Goal: Task Accomplishment & Management: Manage account settings

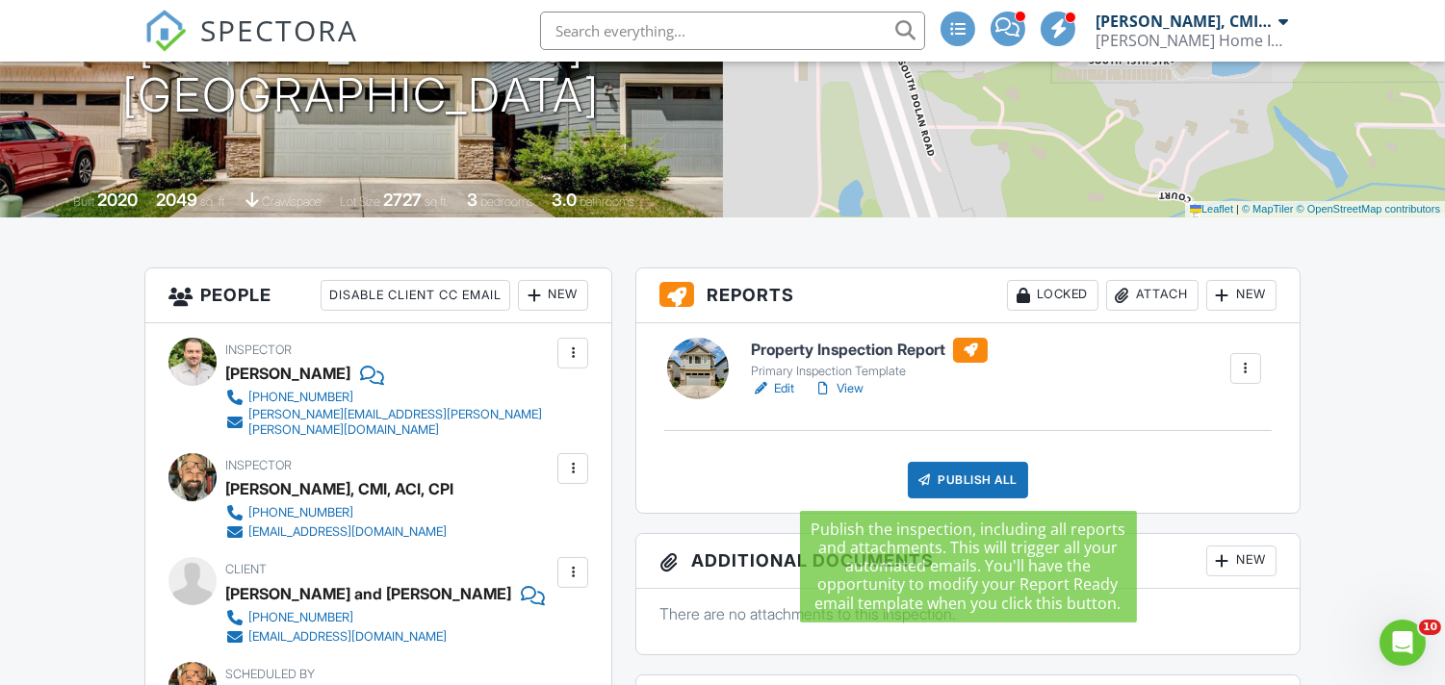
click at [974, 479] on div "Publish All" at bounding box center [968, 480] width 120 height 37
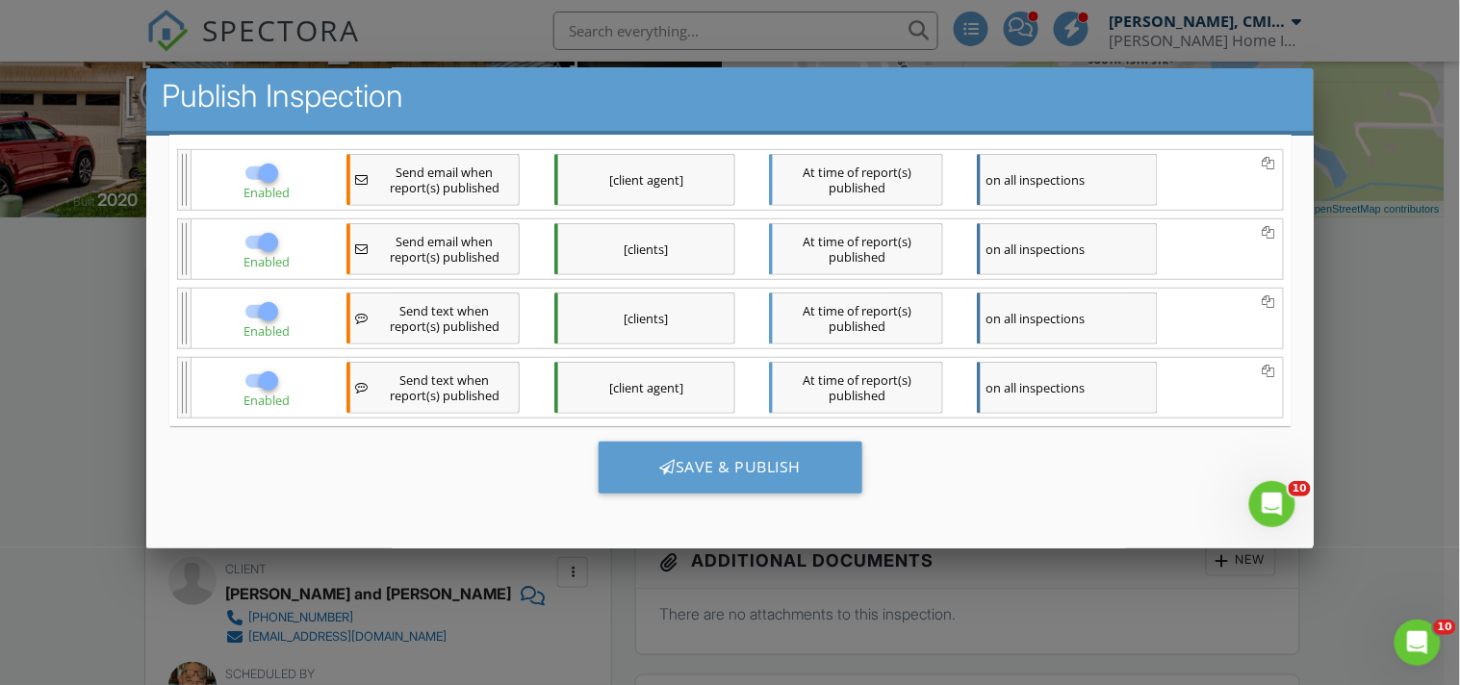
scroll to position [11, 0]
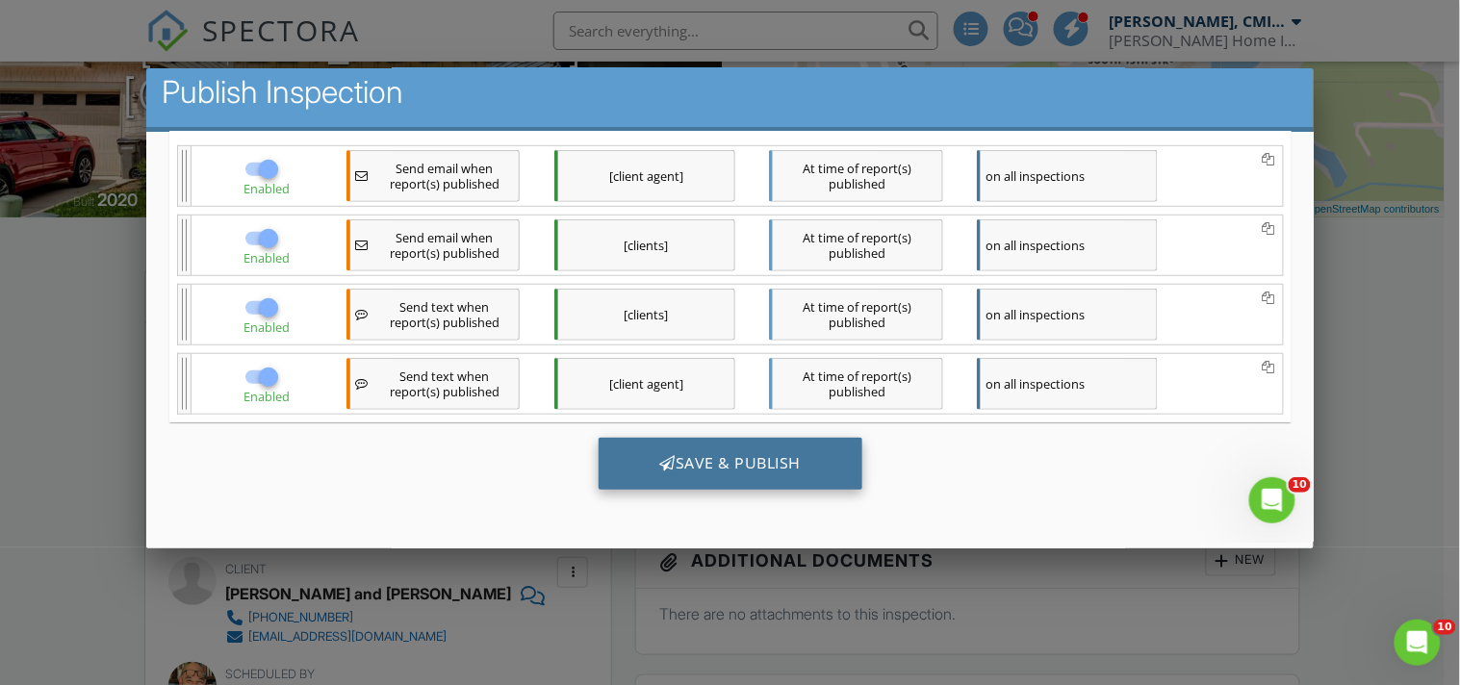
click at [794, 461] on div "Save & Publish" at bounding box center [730, 464] width 265 height 52
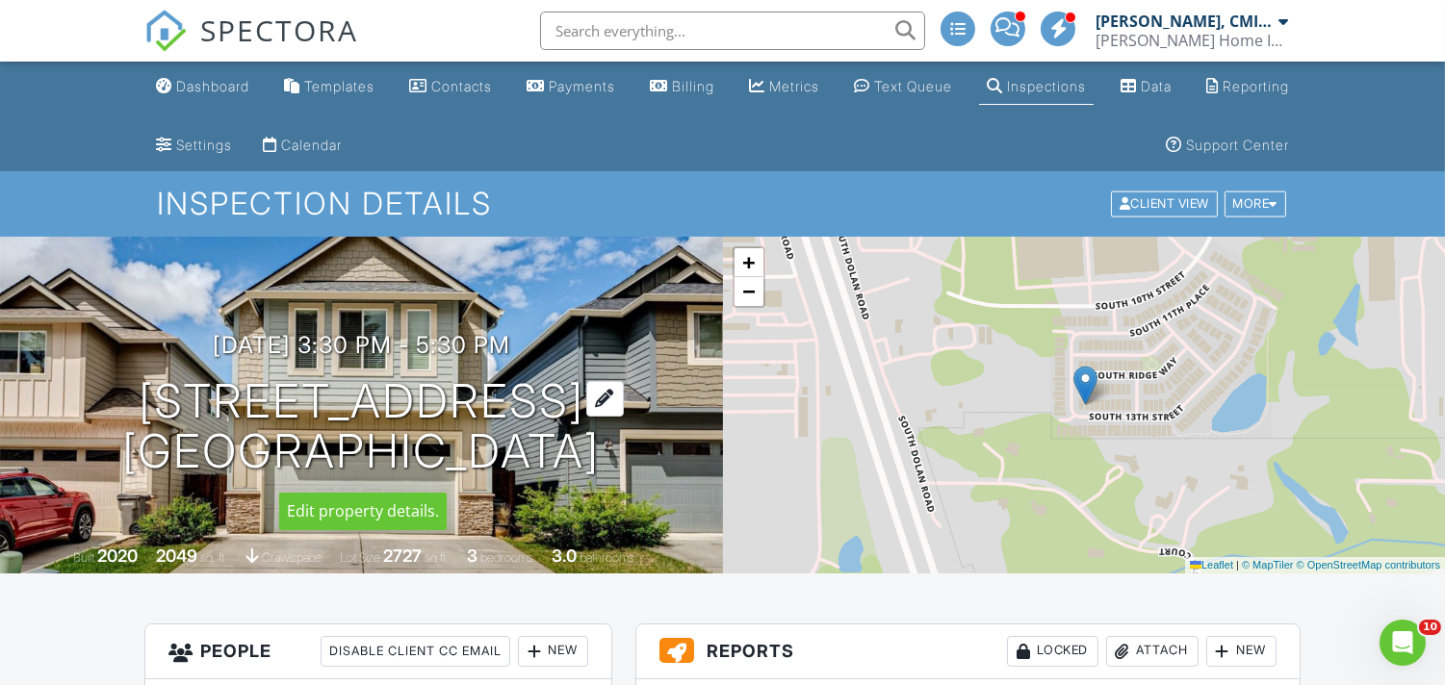
drag, startPoint x: 612, startPoint y: 462, endPoint x: 142, endPoint y: 393, distance: 474.9
click at [142, 393] on h1 "7028 S 13th St Ridgefield, WA 98642" at bounding box center [361, 427] width 478 height 102
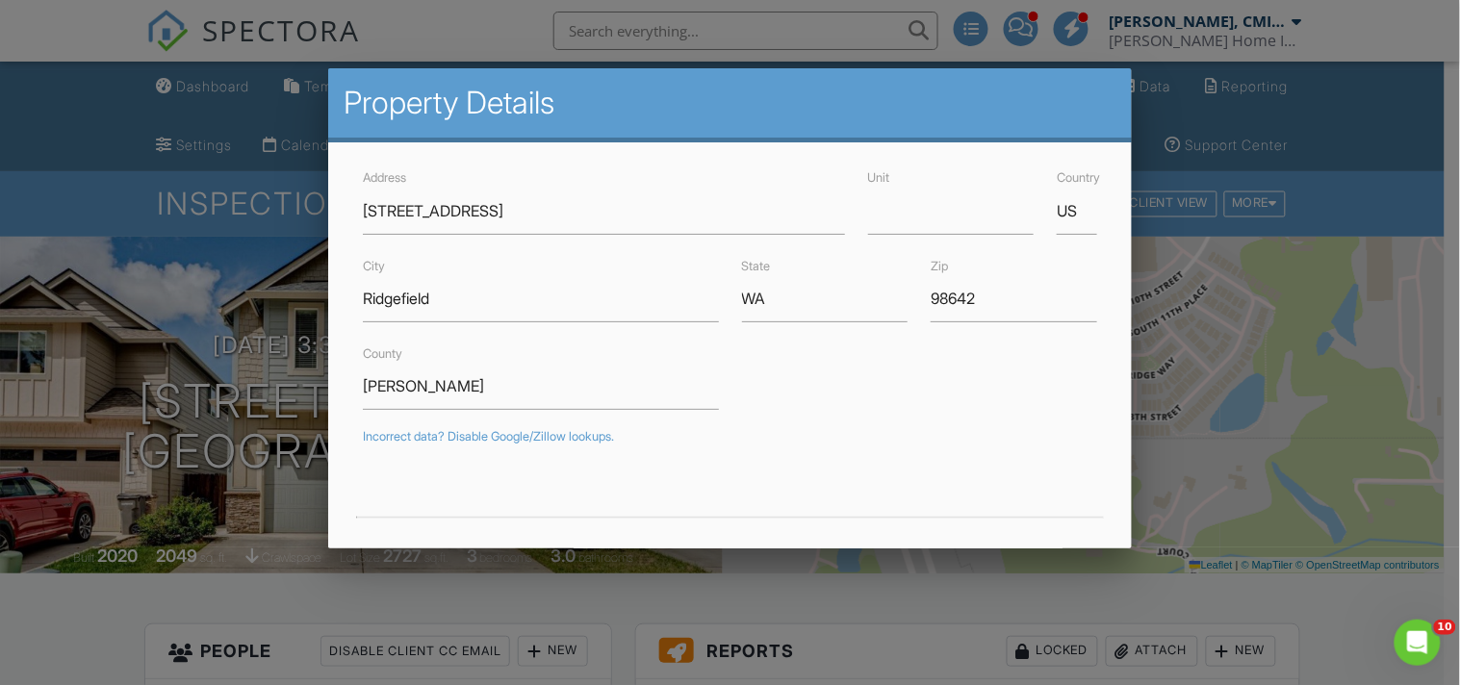
click at [1226, 418] on div at bounding box center [730, 332] width 1460 height 857
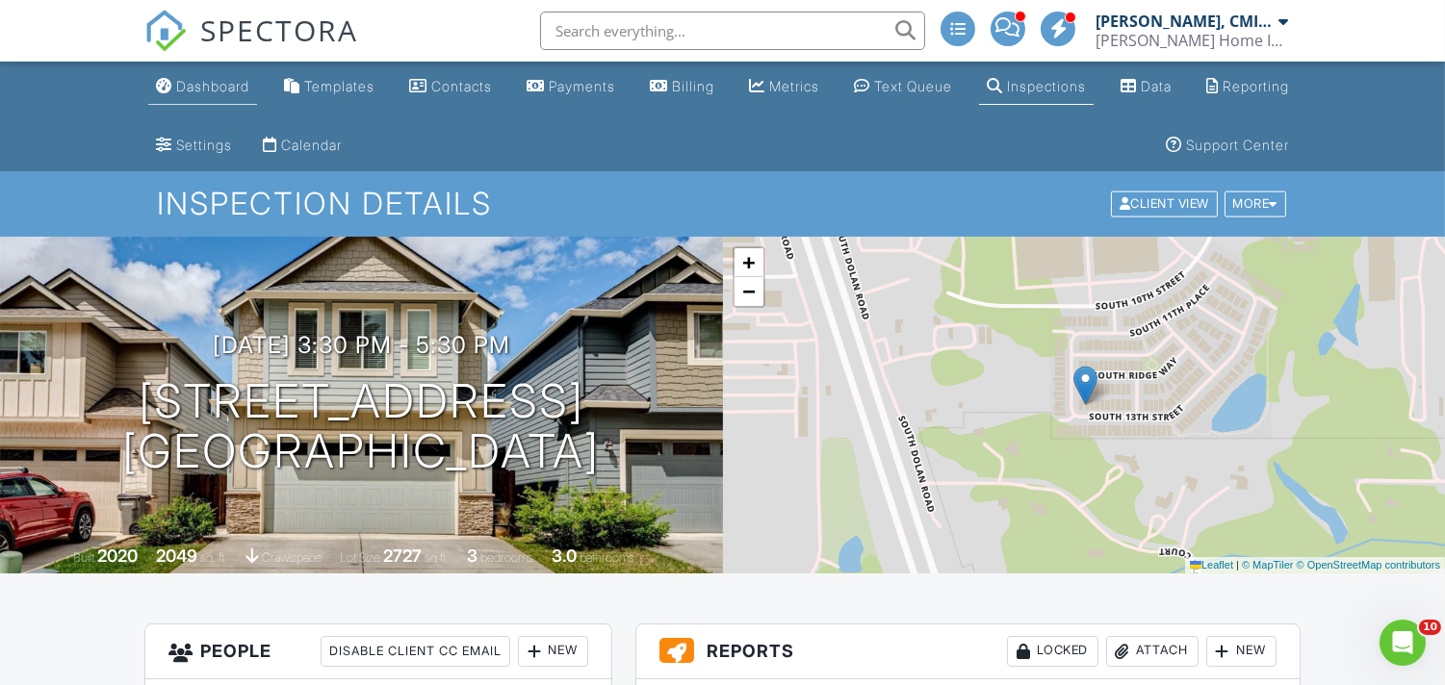
click at [222, 92] on div "Dashboard" at bounding box center [212, 86] width 73 height 16
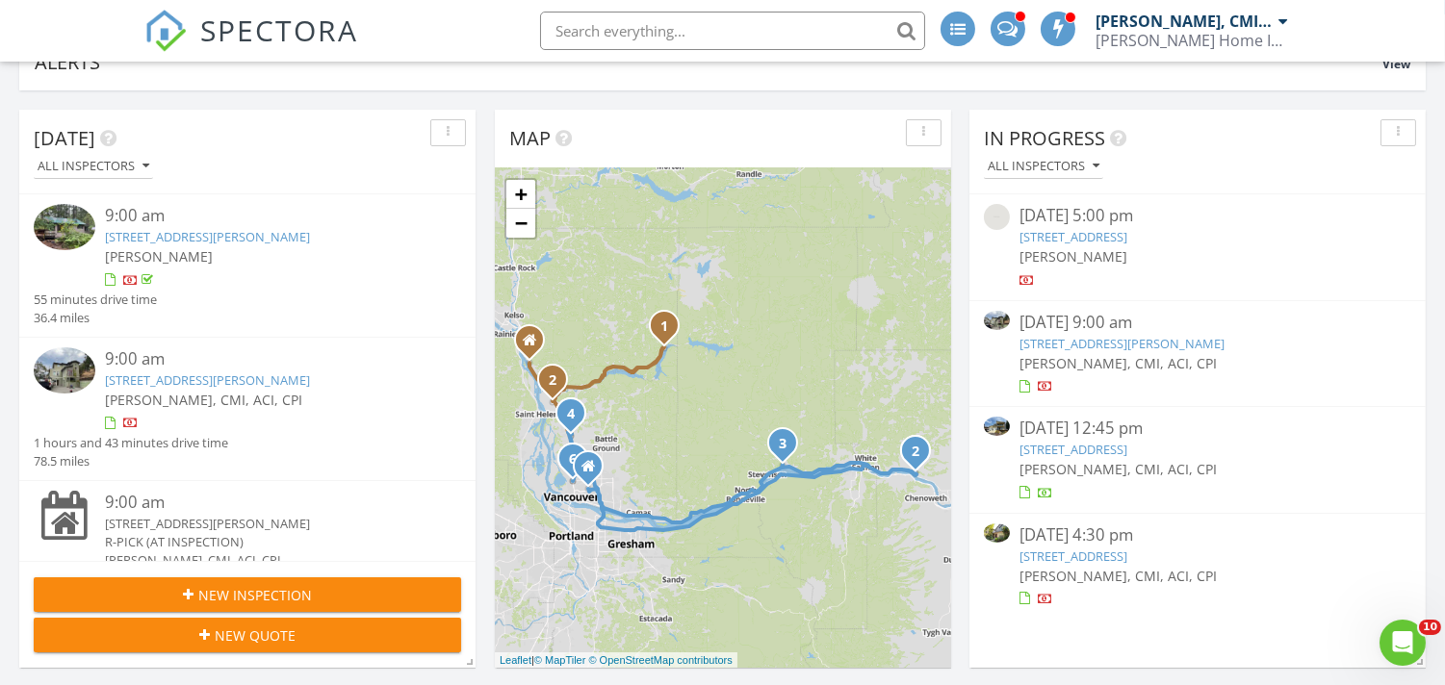
scroll to position [214, 0]
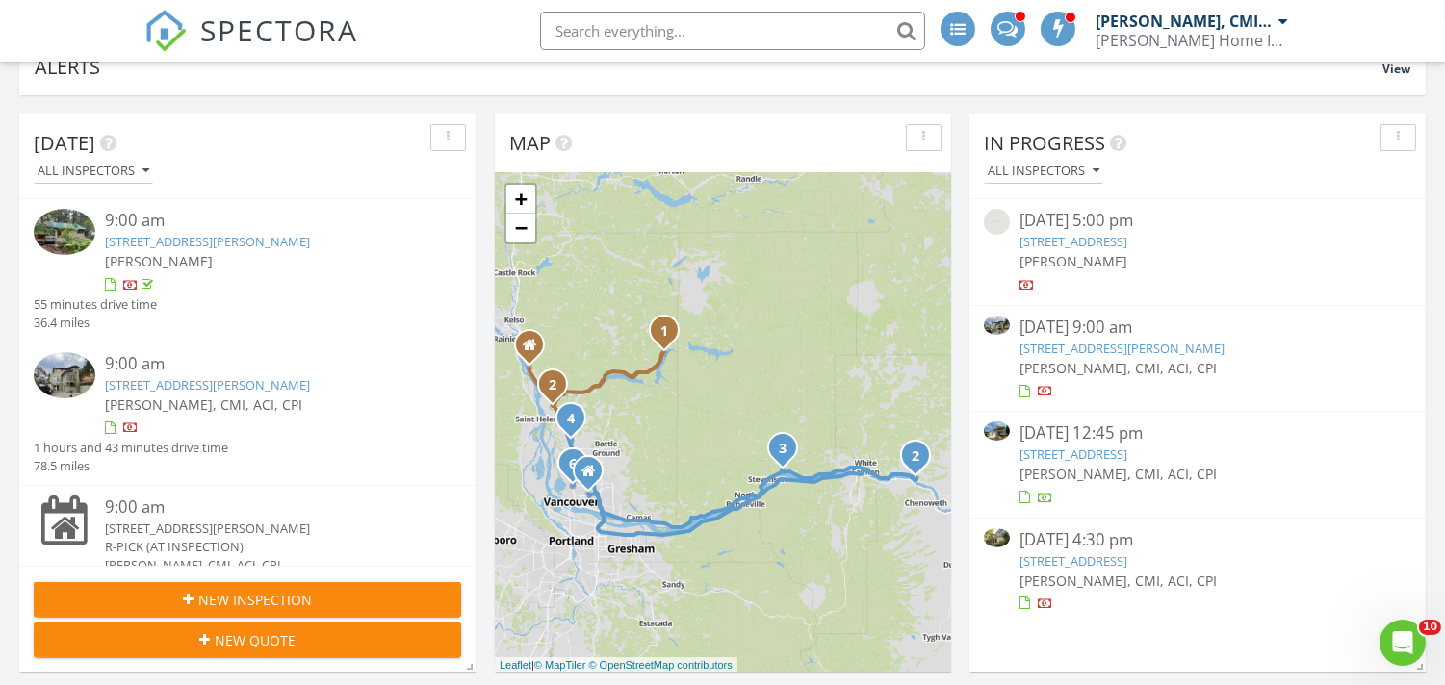
click at [1074, 561] on link "123 NE 76th St, Vancouver, WA 98665" at bounding box center [1074, 561] width 108 height 17
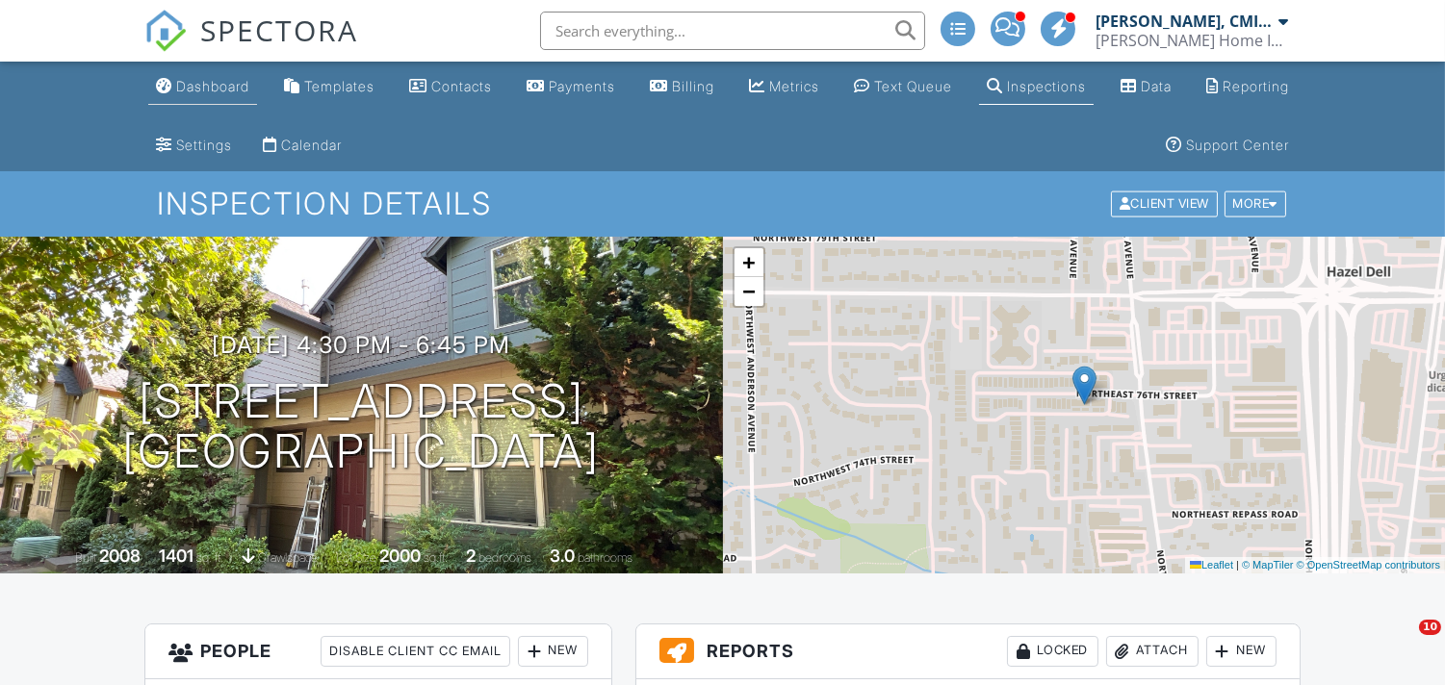
click at [176, 89] on div "Dashboard" at bounding box center [212, 86] width 73 height 16
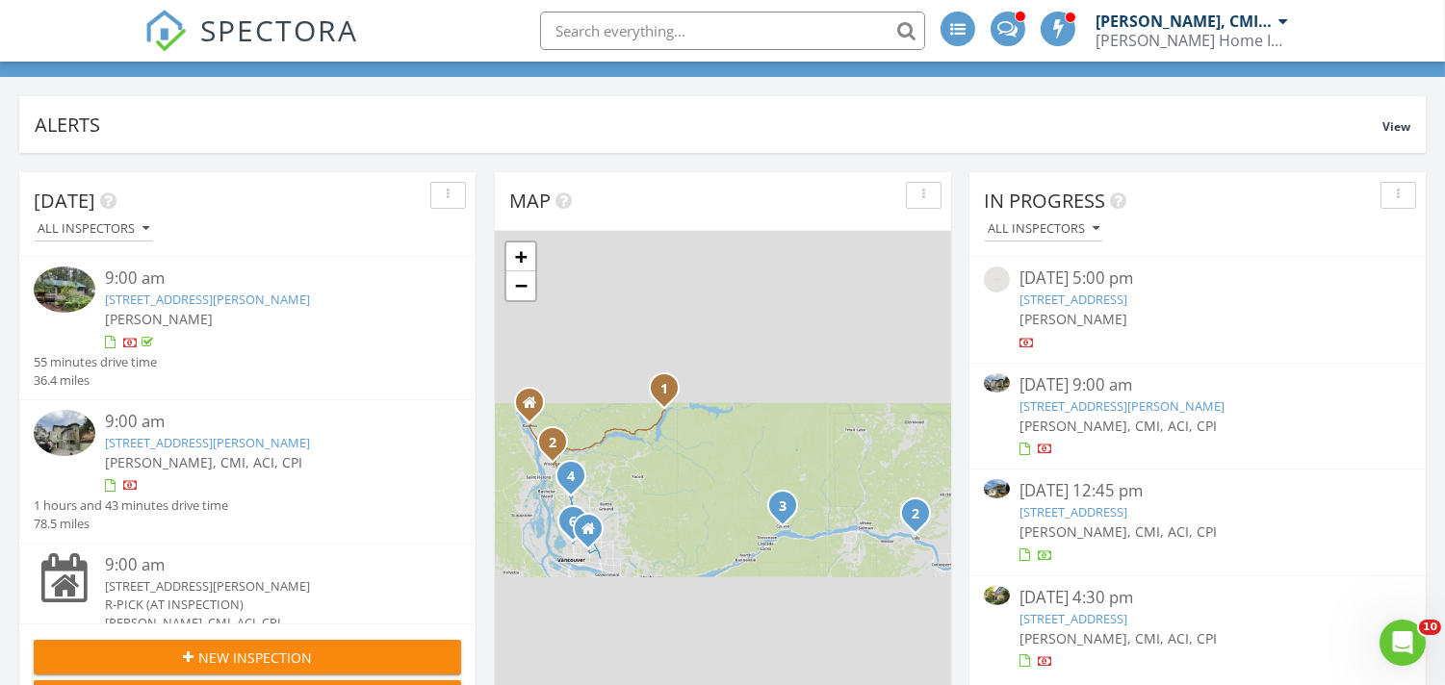
scroll to position [214, 0]
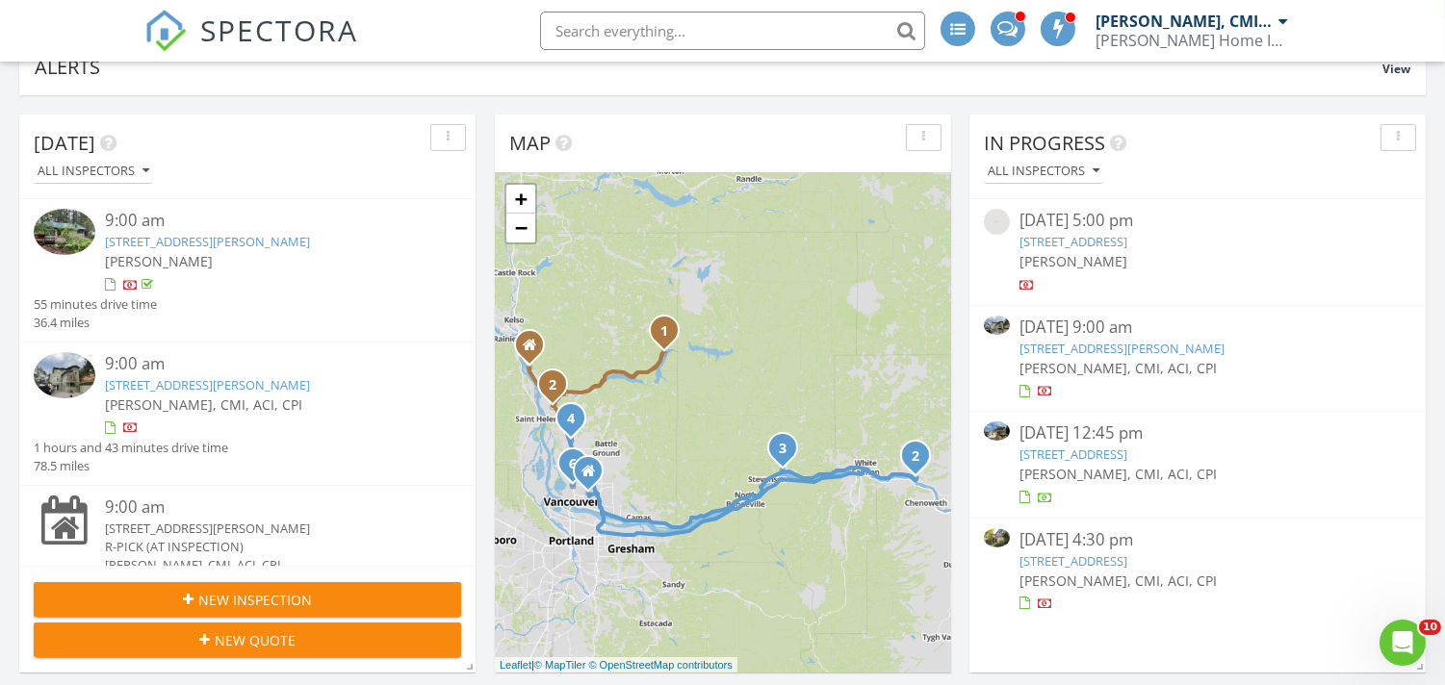
click at [1079, 344] on link "625 Columbia Ave, Lyle, WA 98635" at bounding box center [1122, 348] width 205 height 17
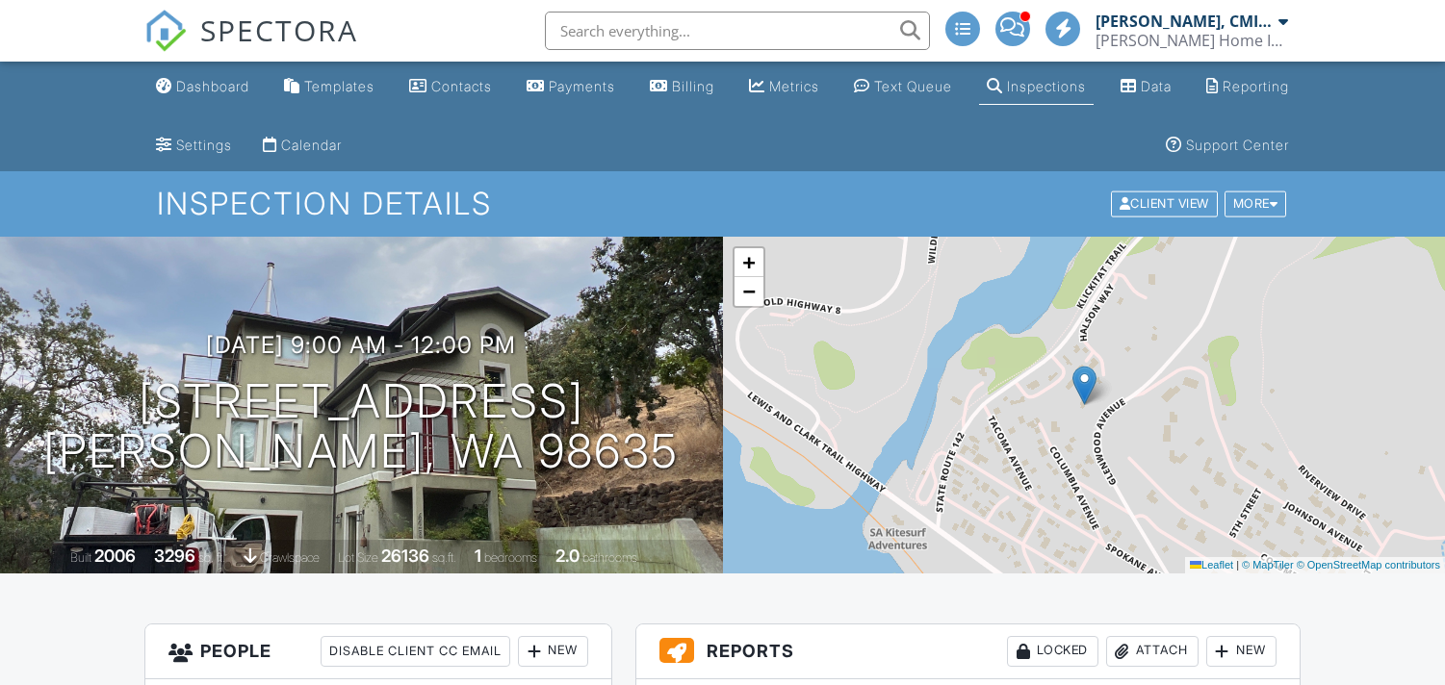
scroll to position [427, 0]
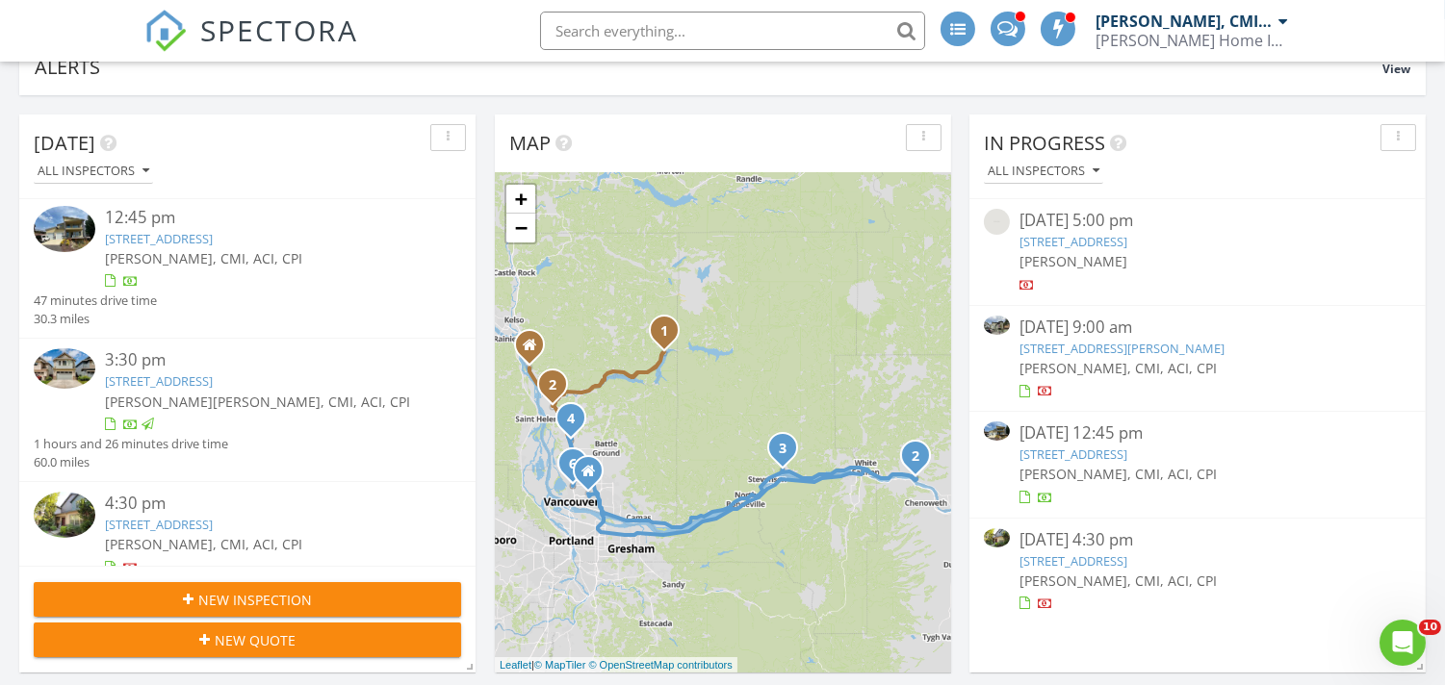
scroll to position [641, 0]
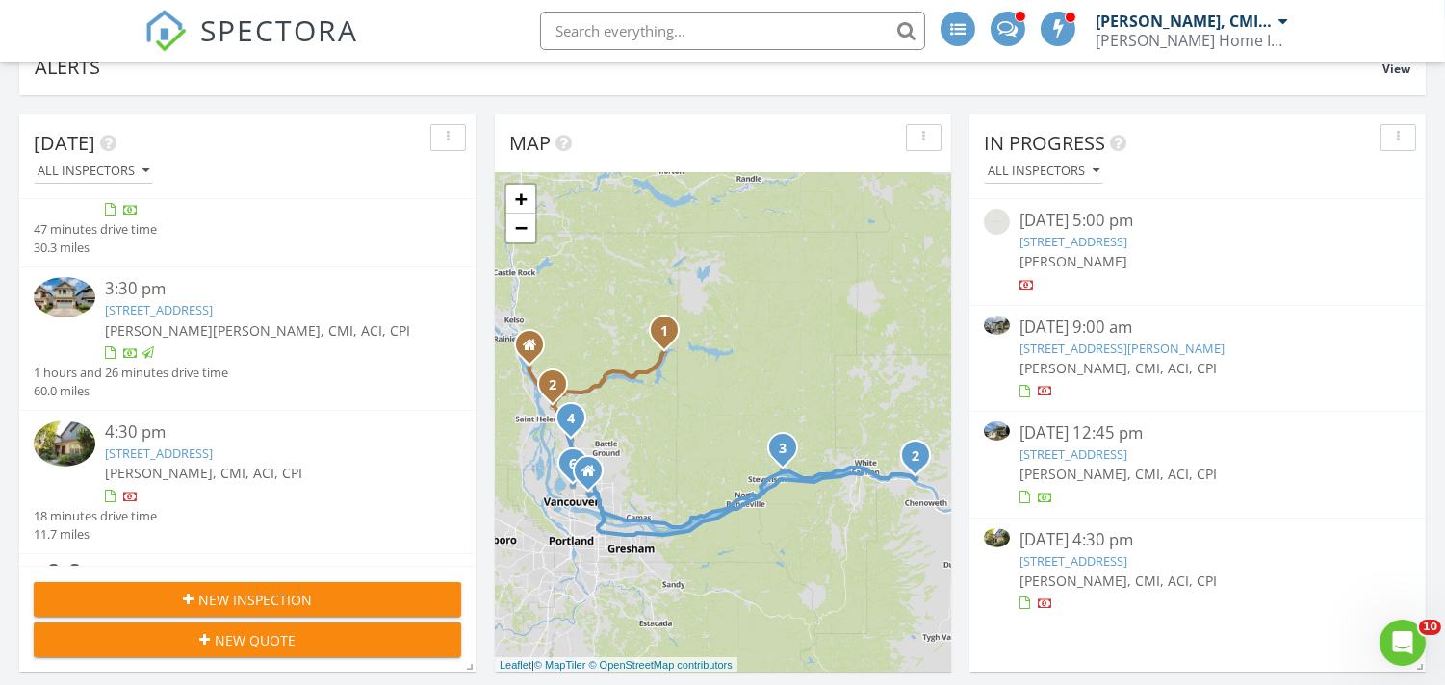
click at [210, 306] on link "7028 S 13th St, Ridgefield, WA 98642" at bounding box center [159, 309] width 108 height 17
